Goal: Check status

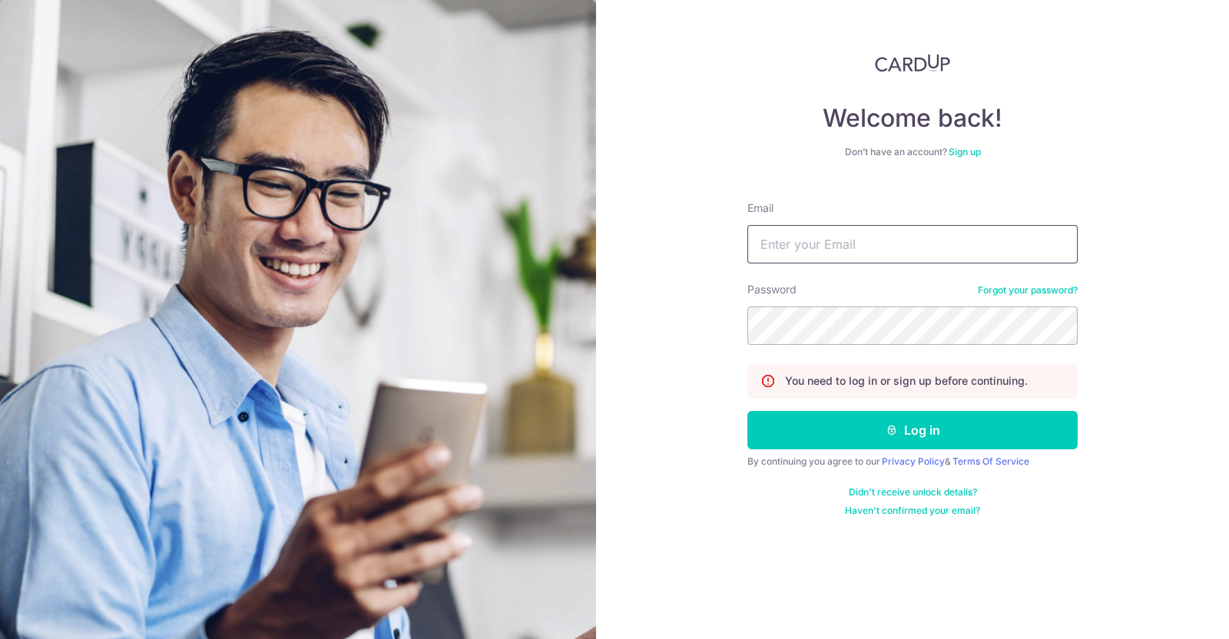
click at [881, 236] on input "Email" at bounding box center [913, 244] width 330 height 38
type input "[EMAIL_ADDRESS][DOMAIN_NAME]"
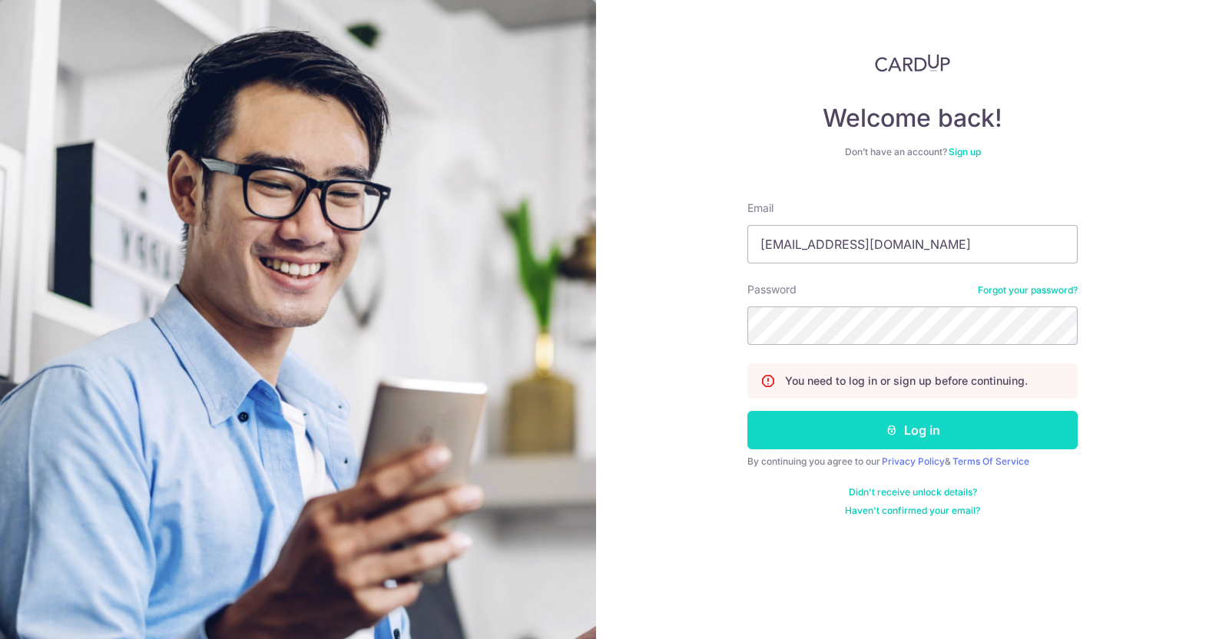
click at [788, 429] on button "Log in" at bounding box center [913, 430] width 330 height 38
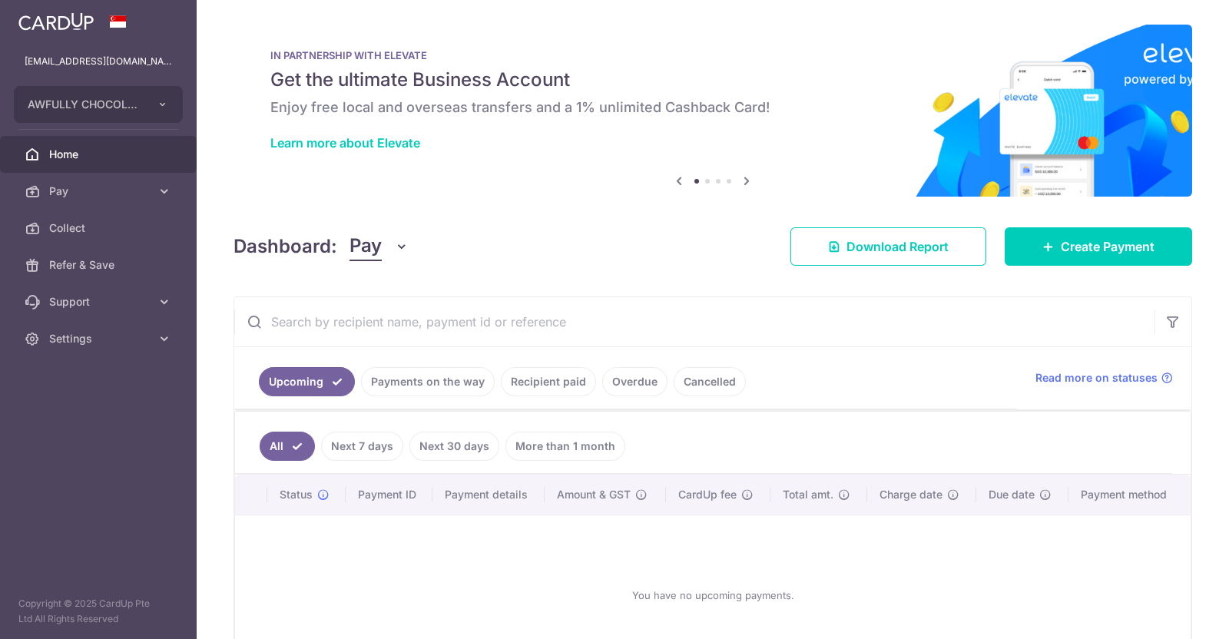
click at [440, 378] on link "Payments on the way" at bounding box center [428, 381] width 134 height 29
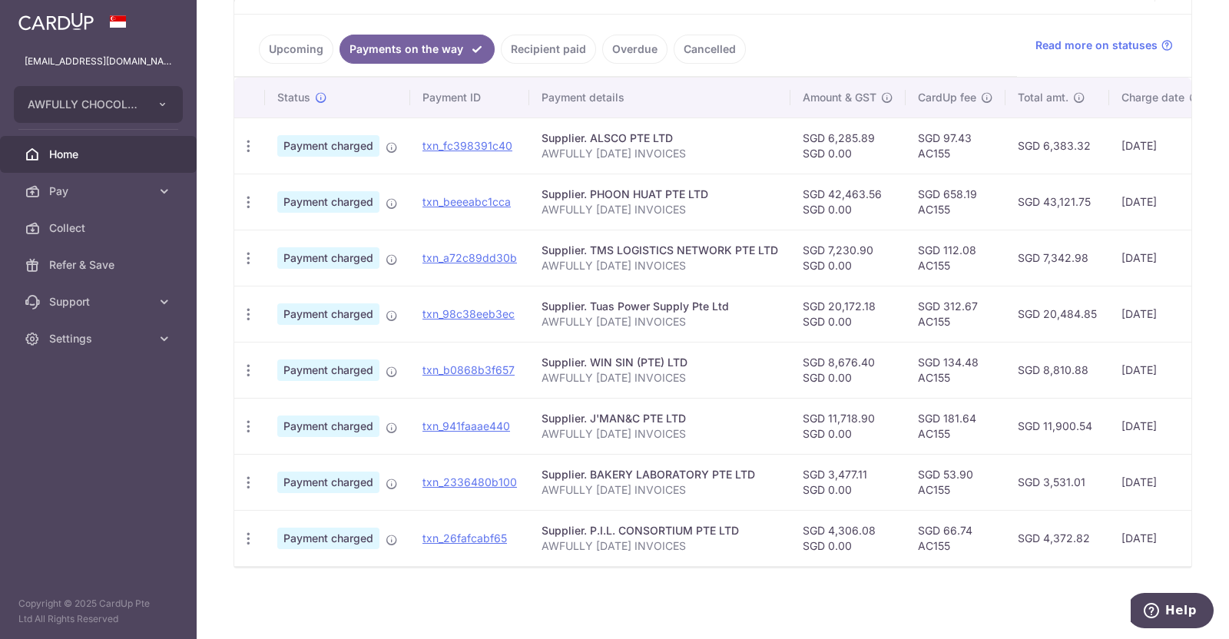
scroll to position [341, 0]
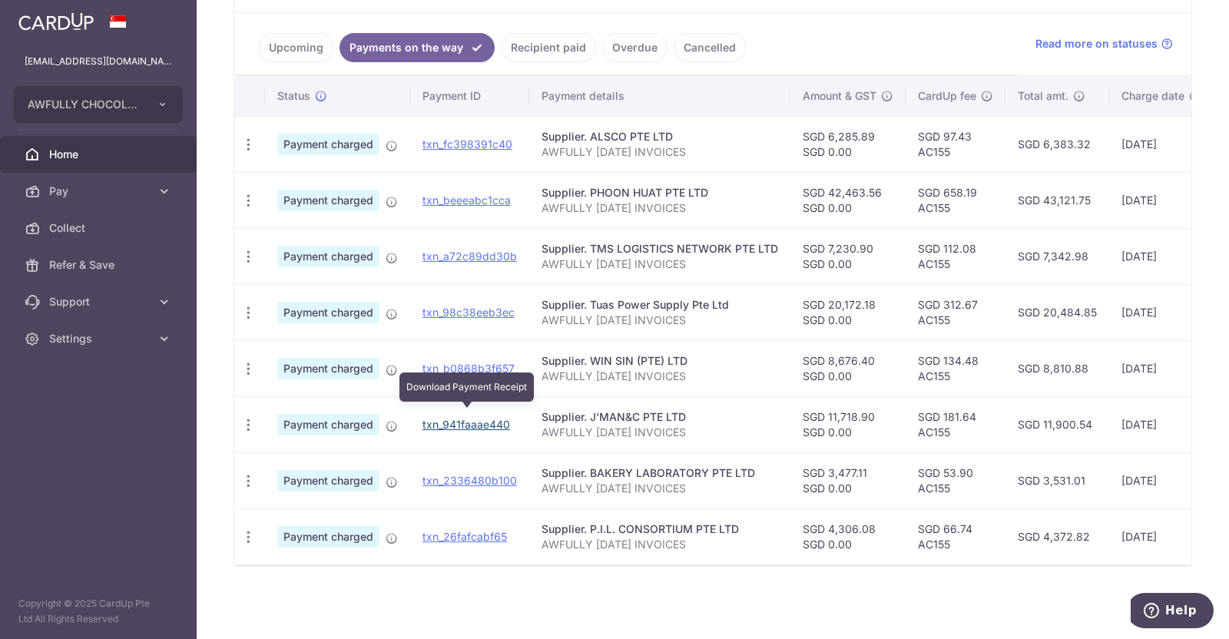
click at [485, 419] on link "txn_941faaae440" at bounding box center [467, 424] width 88 height 13
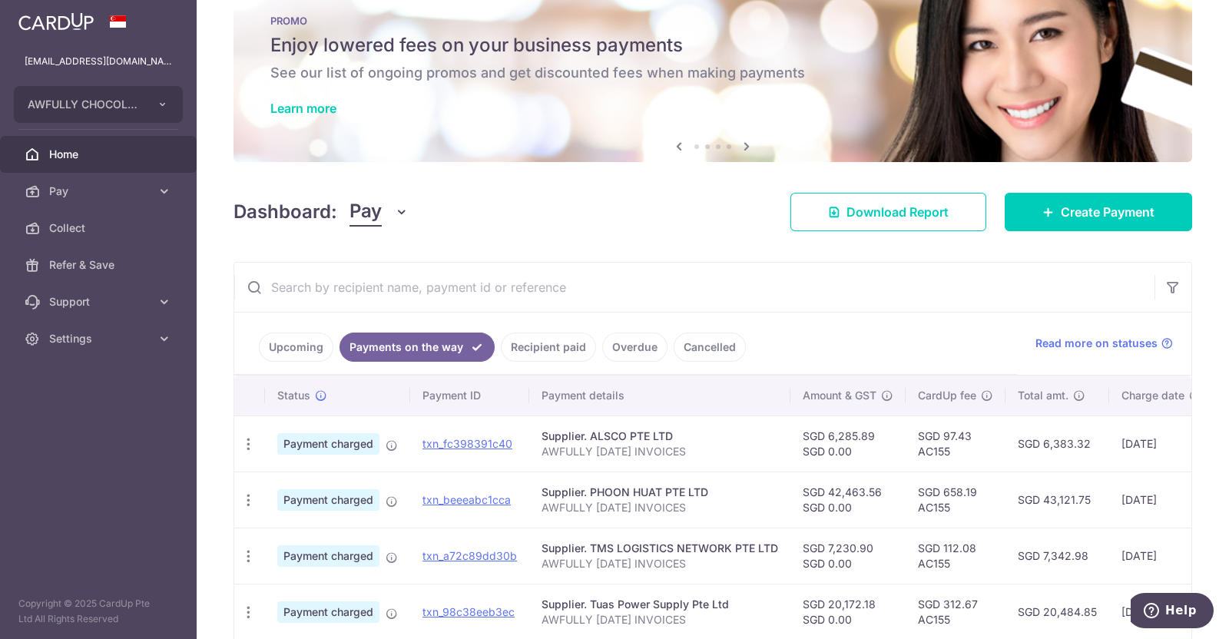
scroll to position [0, 0]
